Goal: Task Accomplishment & Management: Manage account settings

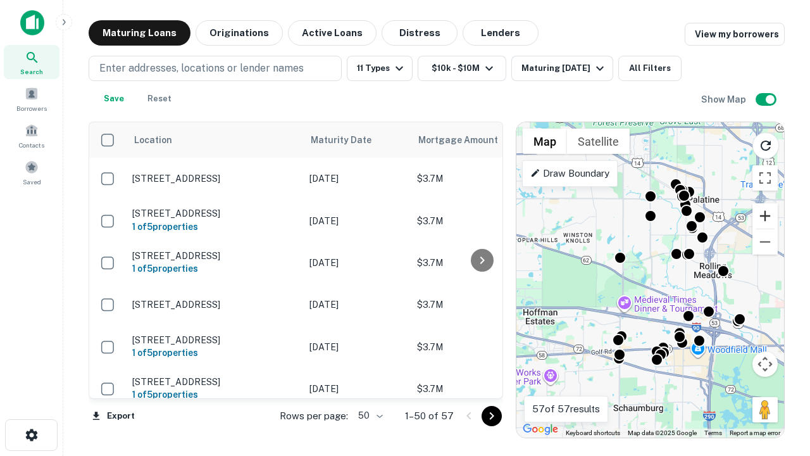
click at [765, 216] on button "Zoom in" at bounding box center [765, 215] width 25 height 25
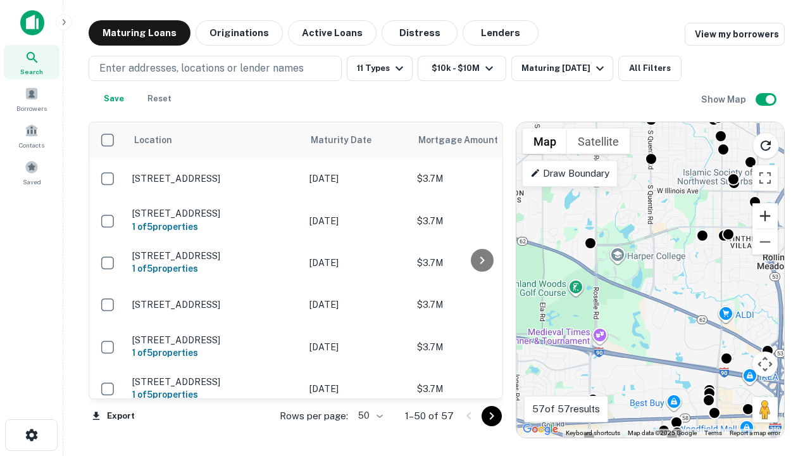
click at [765, 216] on button "Zoom in" at bounding box center [765, 215] width 25 height 25
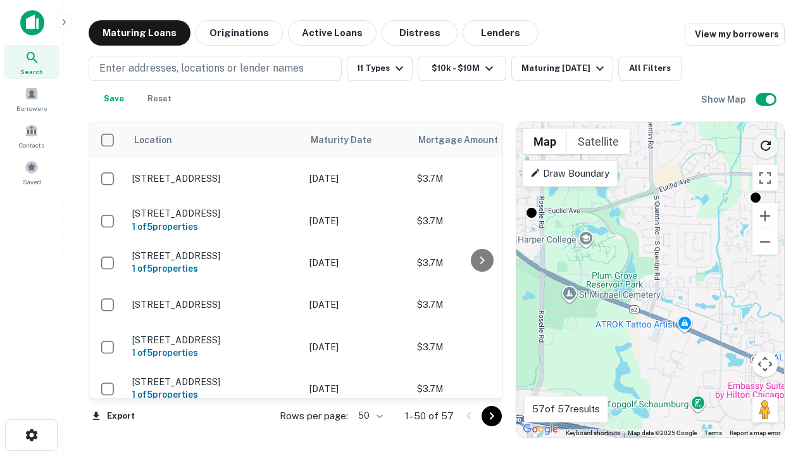
click at [766, 143] on icon "Reload search area" at bounding box center [765, 145] width 15 height 15
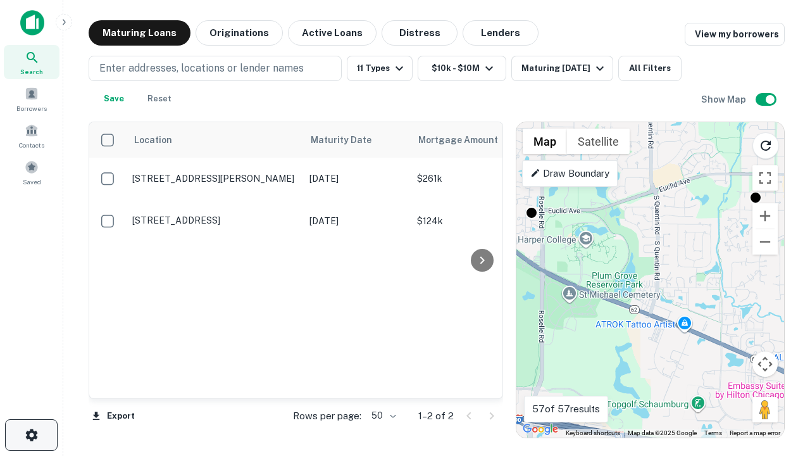
click at [31, 435] on icon "button" at bounding box center [31, 434] width 15 height 15
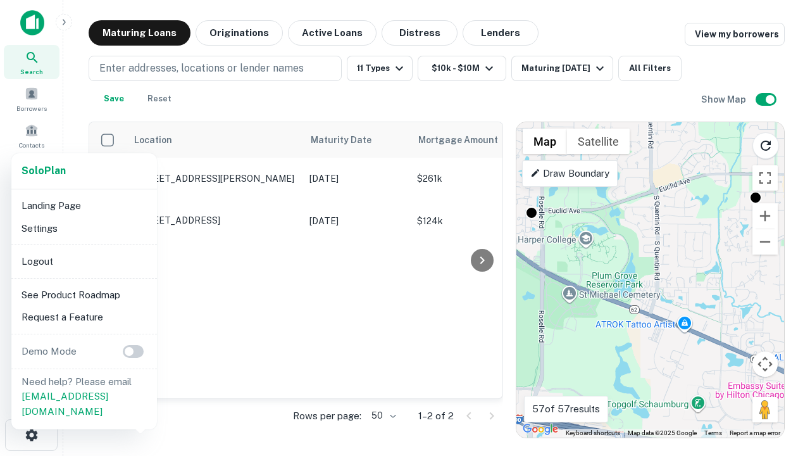
click at [84, 261] on li "Logout" at bounding box center [83, 261] width 135 height 23
